Goal: Transaction & Acquisition: Download file/media

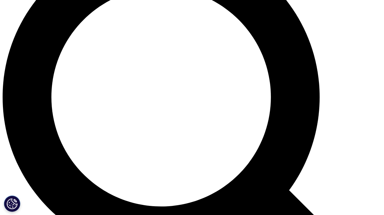
scroll to position [451, 0]
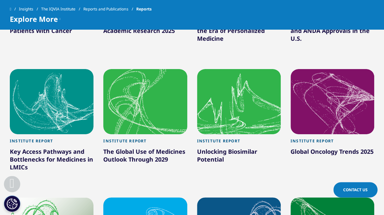
click at [171, 146] on div "Institute Report" at bounding box center [145, 142] width 84 height 9
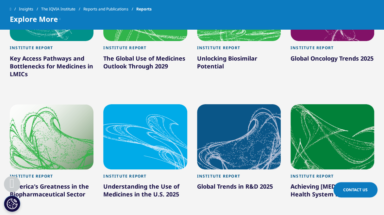
scroll to position [544, 0]
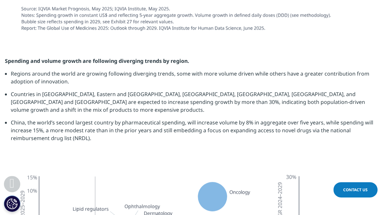
scroll to position [1798, 0]
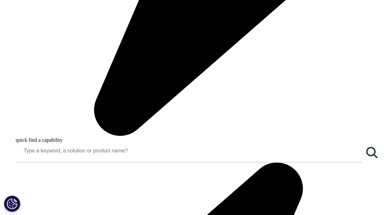
scroll to position [681, 0]
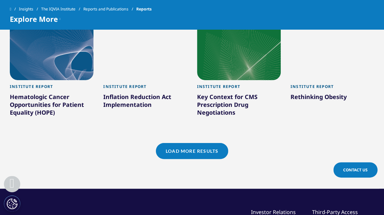
scroll to position [1036, 0]
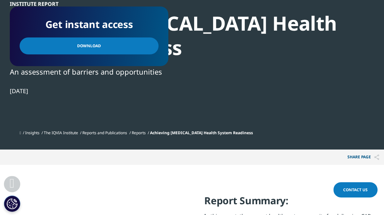
scroll to position [223, 0]
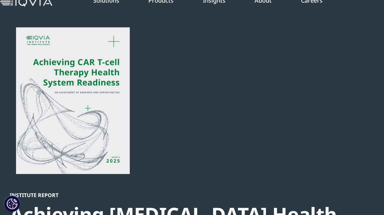
scroll to position [25, 0]
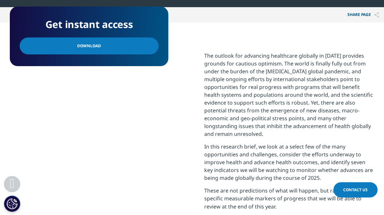
scroll to position [371, 0]
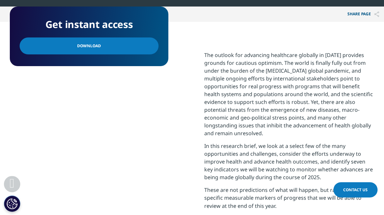
drag, startPoint x: 95, startPoint y: 44, endPoint x: 97, endPoint y: 48, distance: 3.9
click at [97, 48] on span "Download" at bounding box center [89, 45] width 24 height 7
